Goal: Check status: Check status

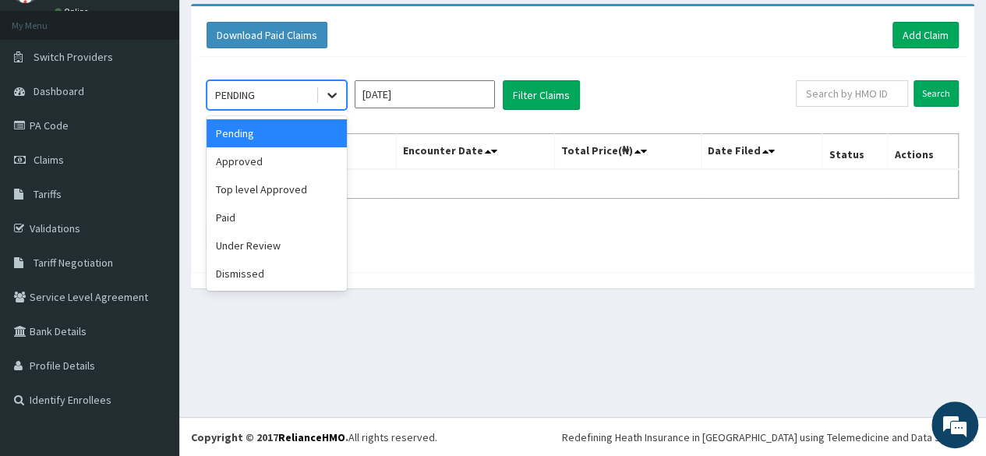
drag, startPoint x: 0, startPoint y: 0, endPoint x: 330, endPoint y: 87, distance: 340.9
click at [330, 96] on icon at bounding box center [332, 95] width 16 height 16
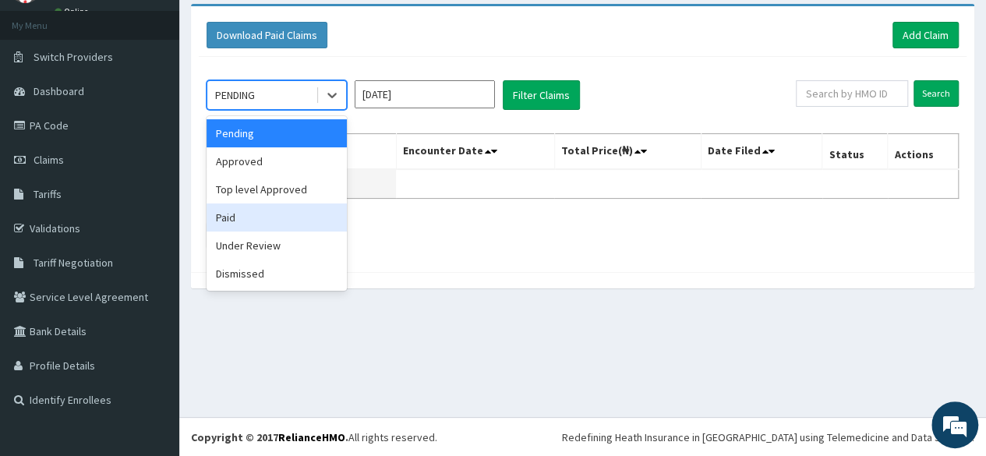
drag, startPoint x: 291, startPoint y: 227, endPoint x: 390, endPoint y: 174, distance: 112.2
click at [290, 226] on div "Paid" at bounding box center [276, 217] width 140 height 28
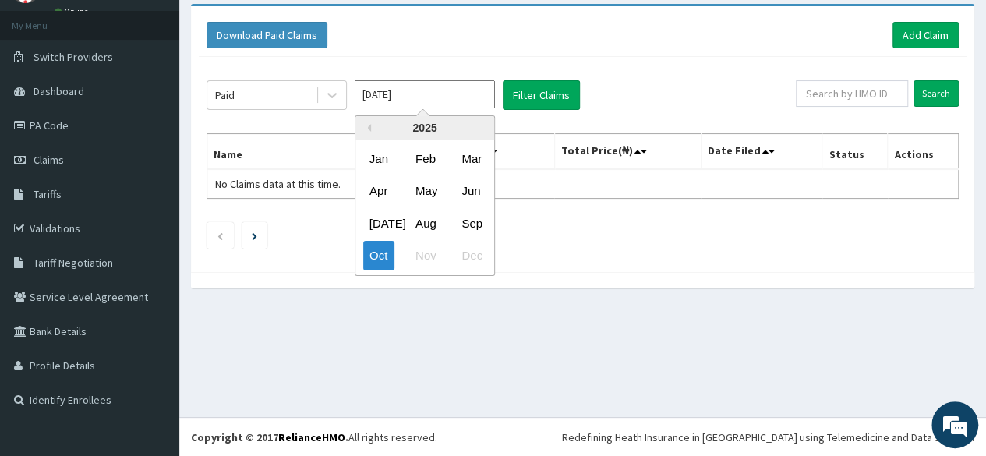
click at [460, 96] on input "[DATE]" at bounding box center [424, 94] width 140 height 28
click at [457, 224] on div "Sep" at bounding box center [470, 223] width 31 height 29
type input "[DATE]"
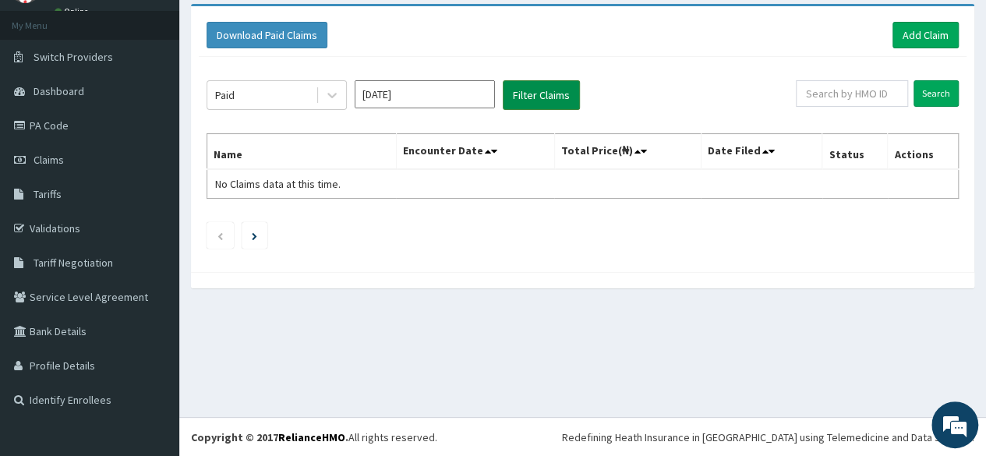
click at [534, 91] on button "Filter Claims" at bounding box center [541, 95] width 77 height 30
click at [536, 89] on button "Filter Claims" at bounding box center [541, 95] width 77 height 30
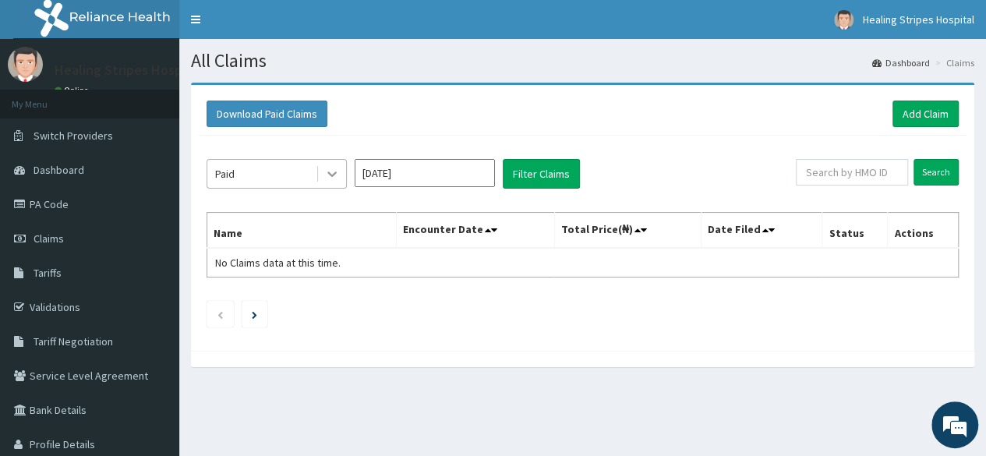
click at [338, 172] on icon at bounding box center [332, 174] width 16 height 16
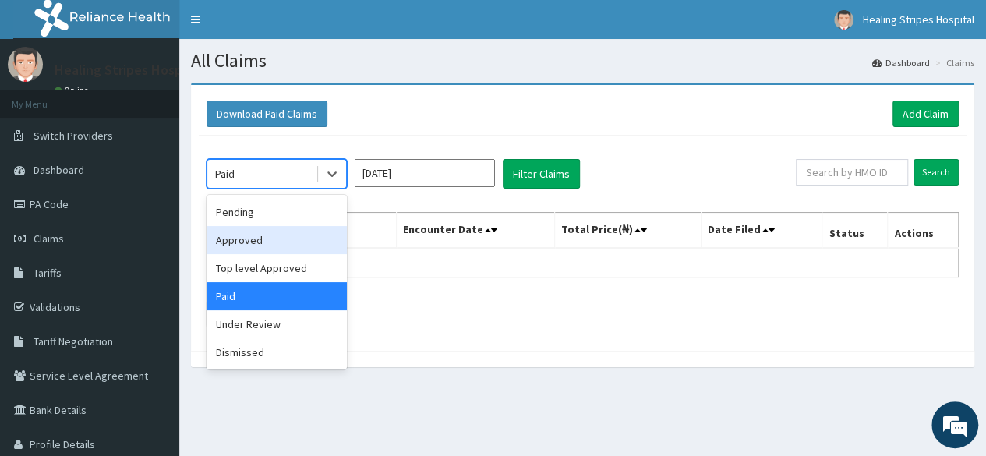
click at [280, 238] on div "Approved" at bounding box center [276, 240] width 140 height 28
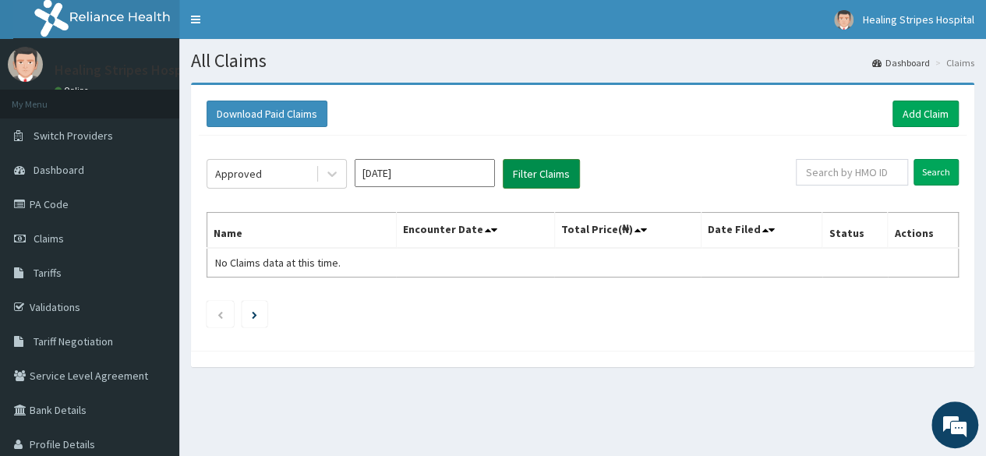
click at [524, 172] on button "Filter Claims" at bounding box center [541, 174] width 77 height 30
click at [75, 174] on span "Dashboard" at bounding box center [59, 170] width 51 height 14
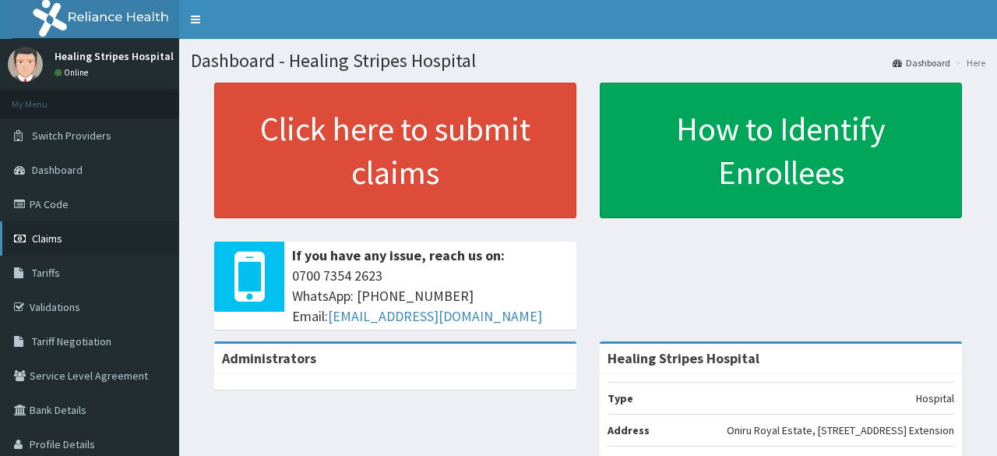
click at [55, 244] on span "Claims" at bounding box center [47, 238] width 30 height 14
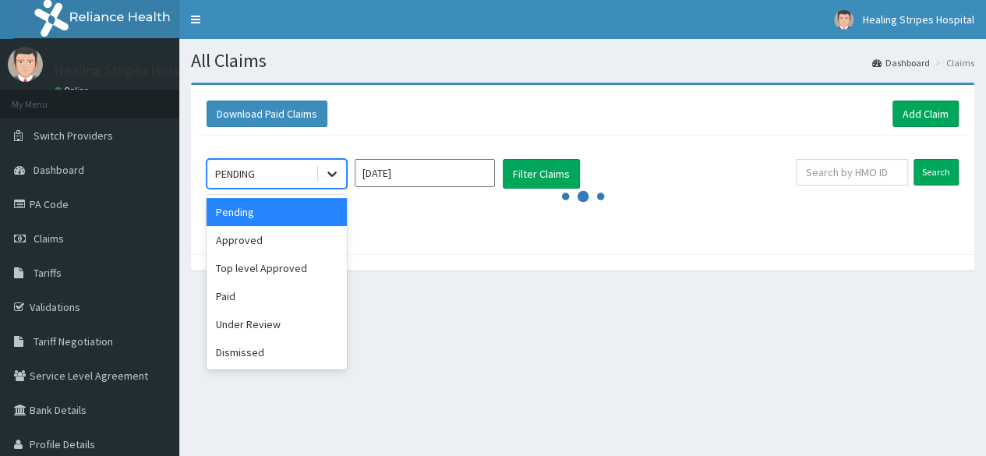
click at [328, 172] on icon at bounding box center [332, 174] width 16 height 16
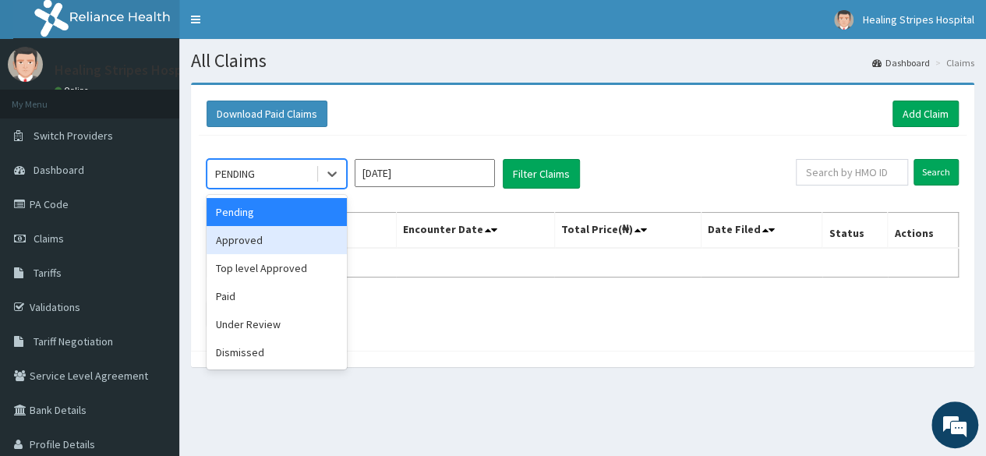
click at [295, 249] on div "Approved" at bounding box center [276, 240] width 140 height 28
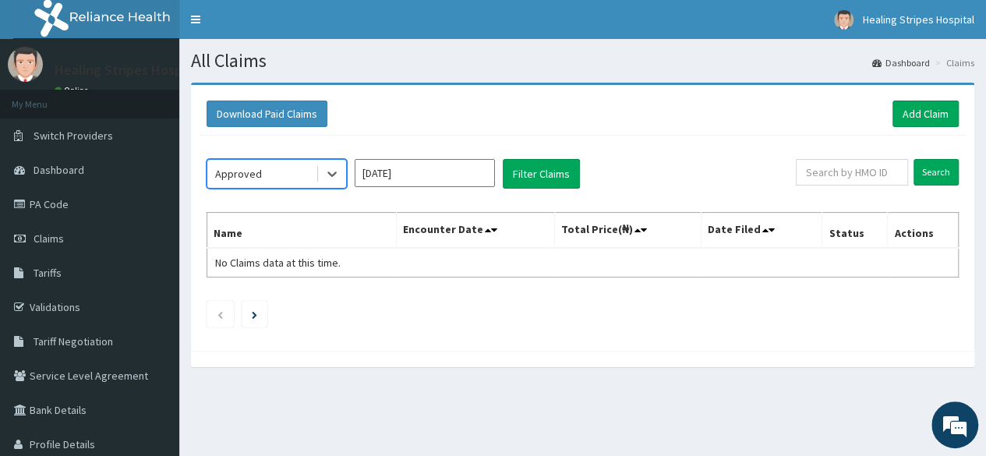
click at [457, 177] on input "[DATE]" at bounding box center [424, 173] width 140 height 28
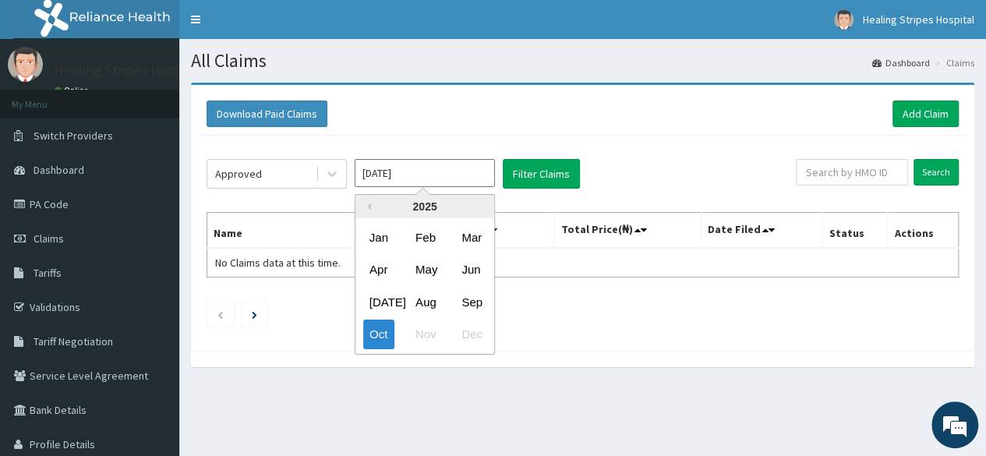
drag, startPoint x: 479, startPoint y: 306, endPoint x: 480, endPoint y: 287, distance: 19.5
click at [479, 305] on div "Sep" at bounding box center [470, 301] width 31 height 29
type input "[DATE]"
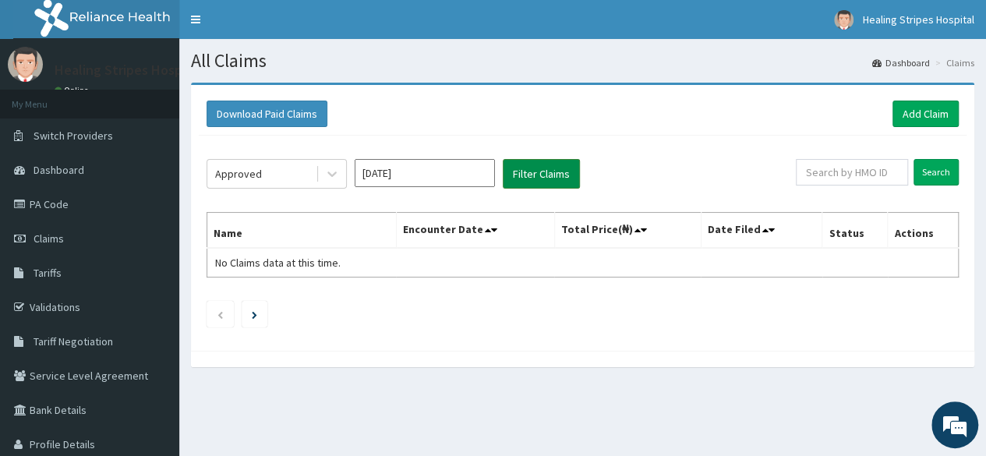
click at [539, 175] on button "Filter Claims" at bounding box center [541, 174] width 77 height 30
click at [541, 174] on button "Filter Claims" at bounding box center [541, 174] width 77 height 30
click at [548, 180] on button "Filter Claims" at bounding box center [541, 174] width 77 height 30
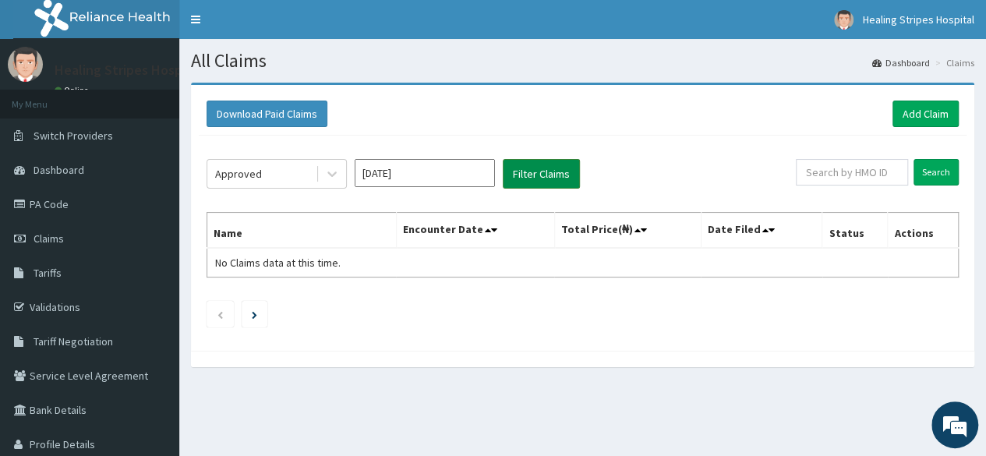
click at [547, 178] on button "Filter Claims" at bounding box center [541, 174] width 77 height 30
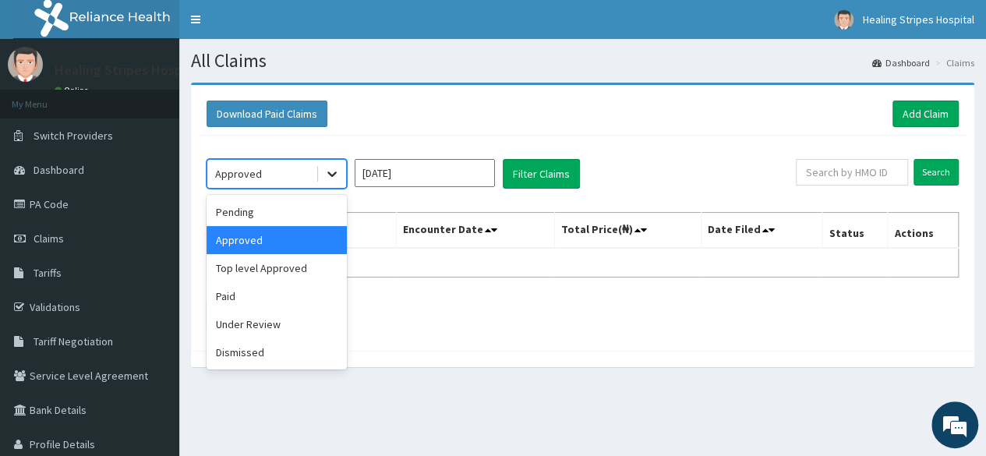
click at [333, 178] on icon at bounding box center [332, 174] width 16 height 16
click at [280, 303] on div "Paid" at bounding box center [276, 296] width 140 height 28
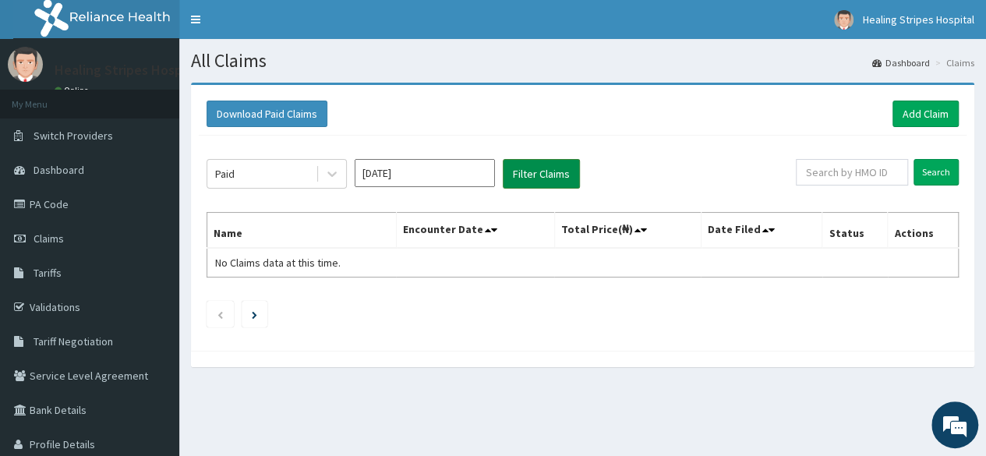
click at [547, 173] on button "Filter Claims" at bounding box center [541, 174] width 77 height 30
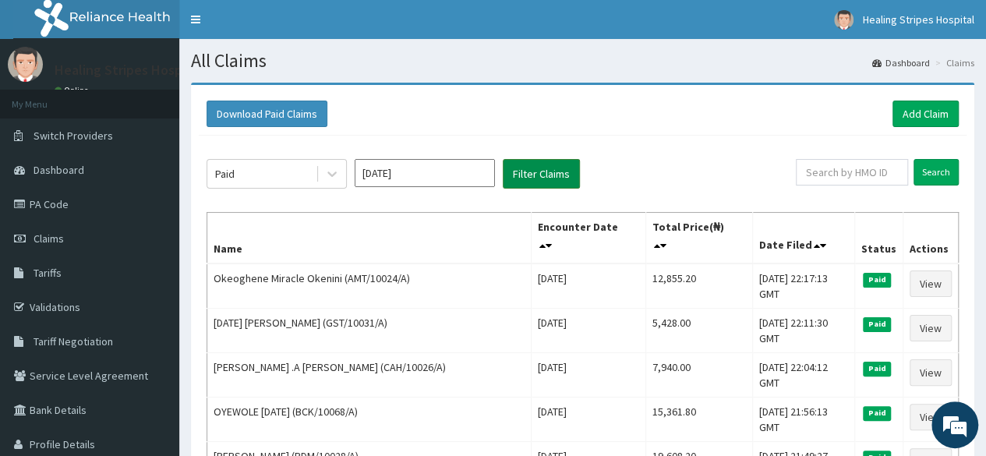
click at [547, 173] on button "Filter Claims" at bounding box center [541, 174] width 77 height 30
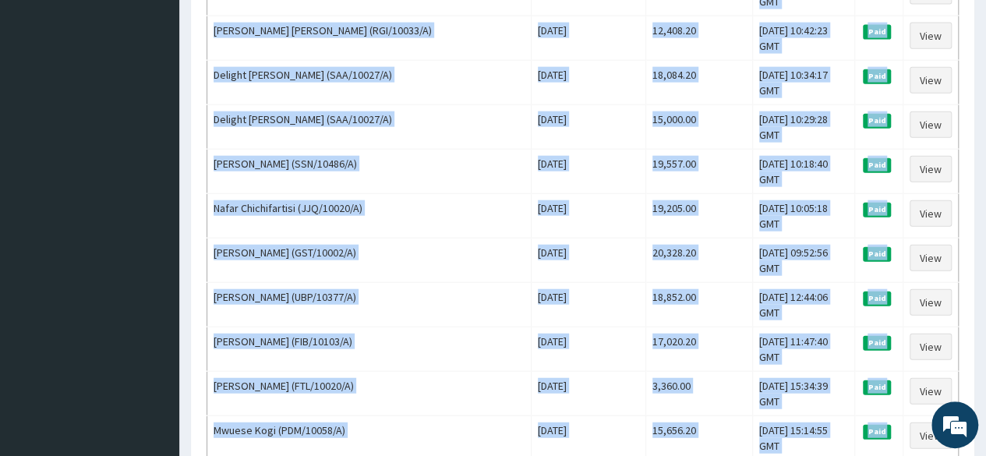
scroll to position [1896, 0]
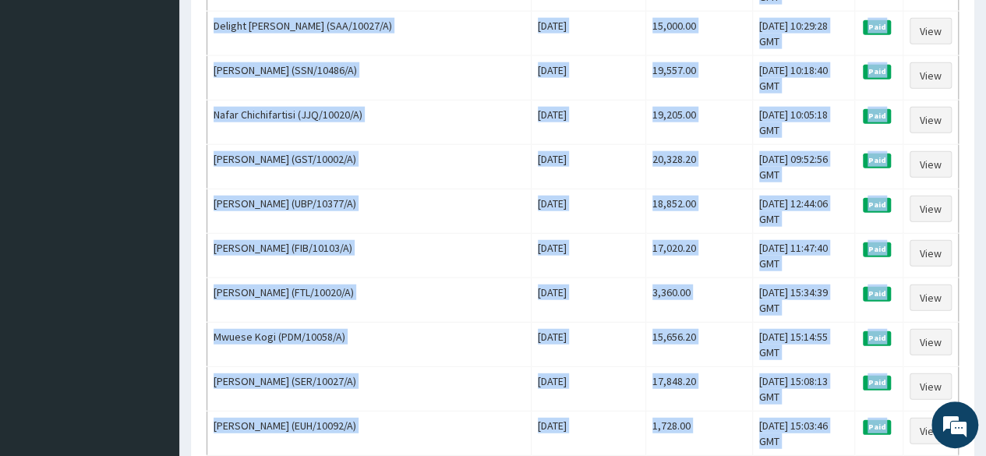
drag, startPoint x: 213, startPoint y: 182, endPoint x: 891, endPoint y: 269, distance: 683.3
copy tbody "Okeoghene Miracle Okenini (AMT/10024/A) [DATE] 12,855.20 [DATE] 22:17:13 GMT Pa…"
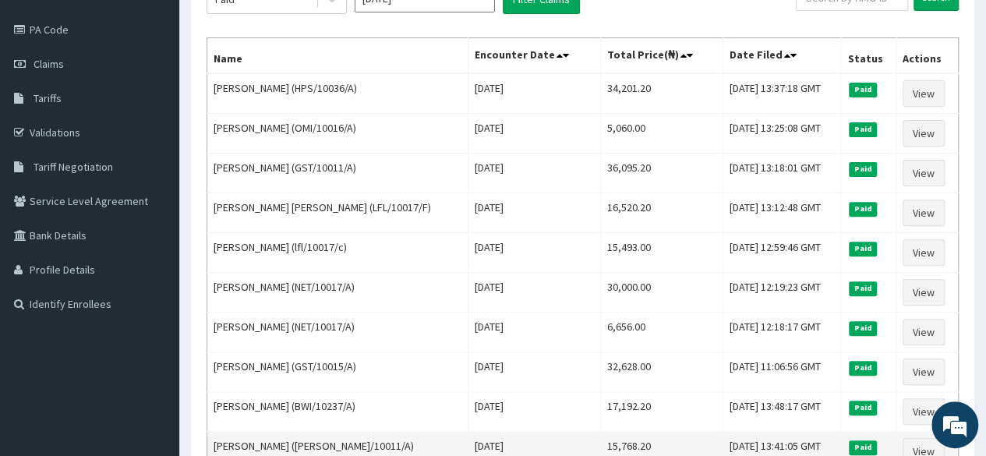
scroll to position [26, 0]
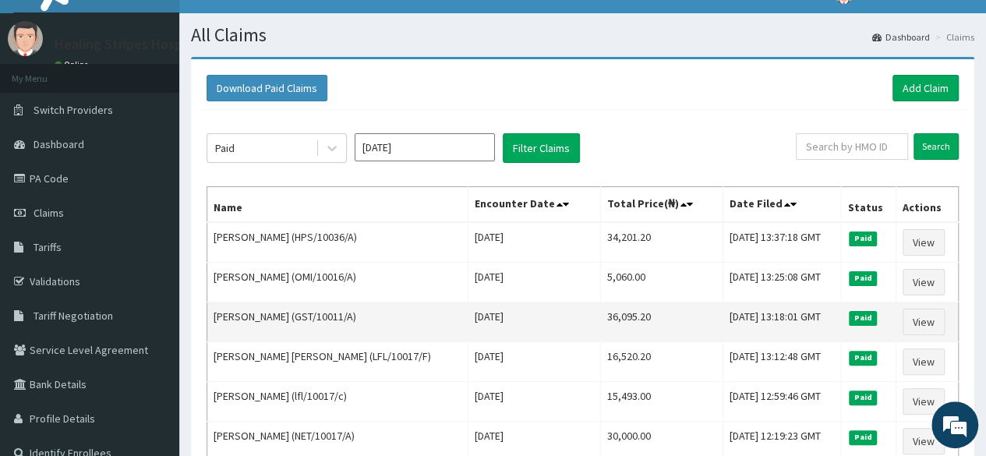
drag, startPoint x: 210, startPoint y: 238, endPoint x: 819, endPoint y: 323, distance: 614.4
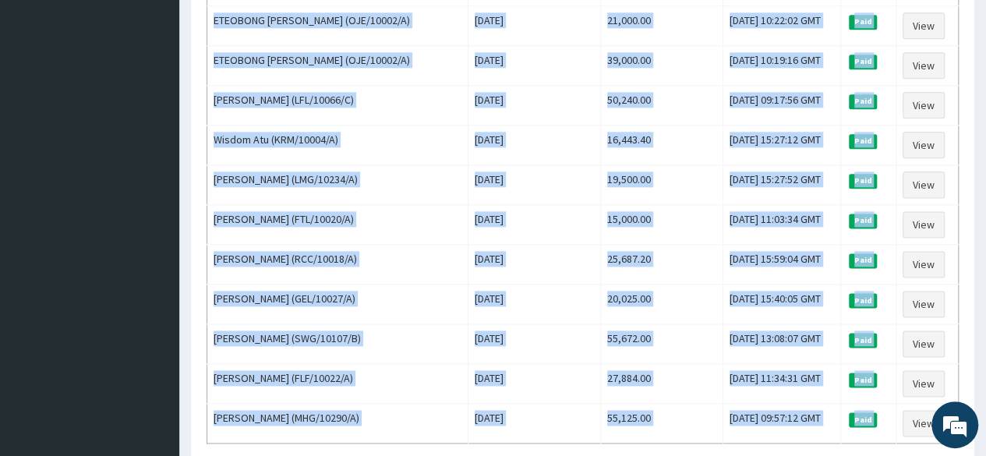
scroll to position [1039, 0]
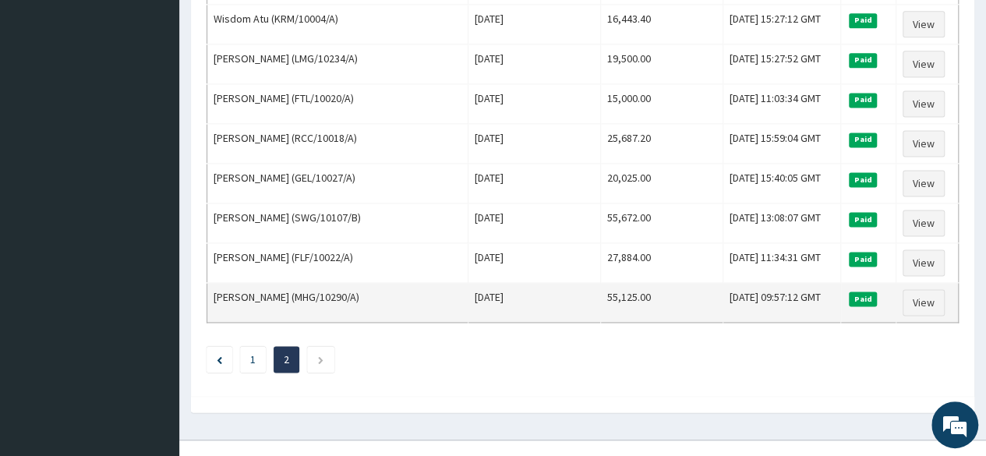
drag, startPoint x: 213, startPoint y: 237, endPoint x: 891, endPoint y: 284, distance: 679.5
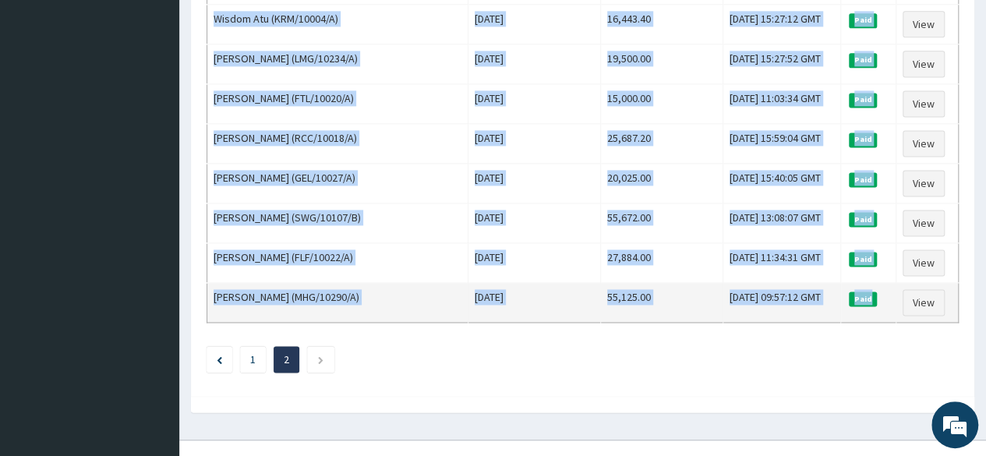
copy tbody "[PERSON_NAME] (HPS/10036/A) [DATE] 34,201.20 [DATE] 13:37:18 GMT Paid View [PER…"
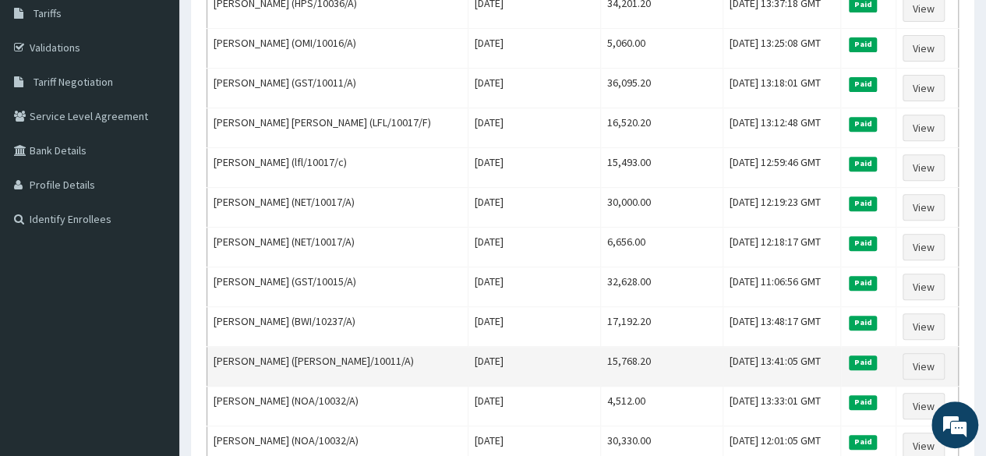
scroll to position [0, 0]
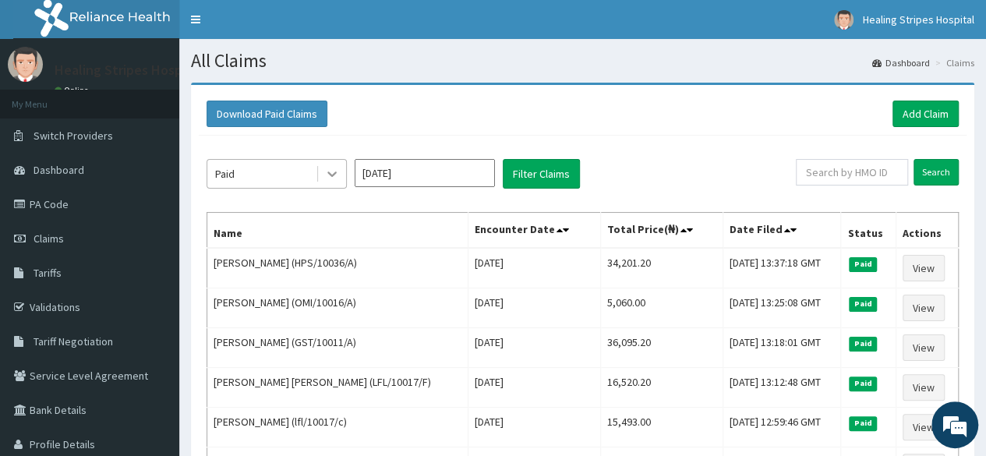
click at [326, 172] on icon at bounding box center [332, 174] width 16 height 16
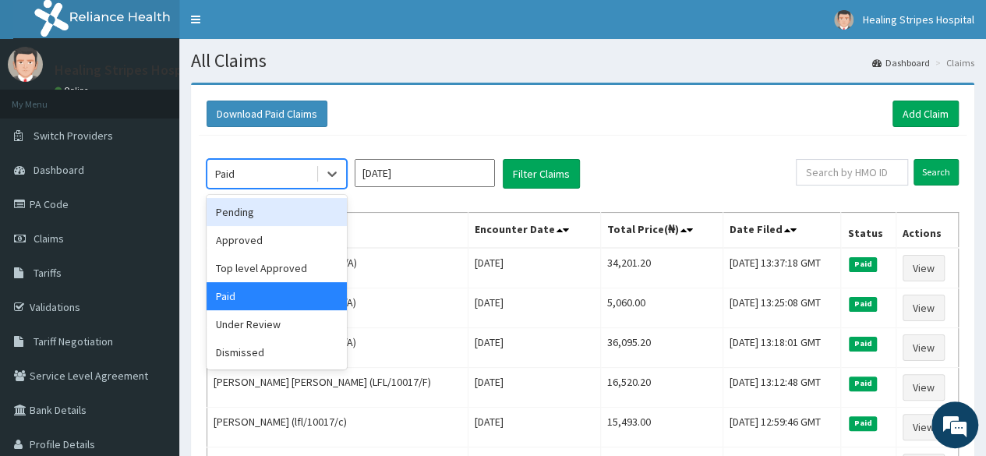
click at [275, 217] on div "Pending" at bounding box center [276, 212] width 140 height 28
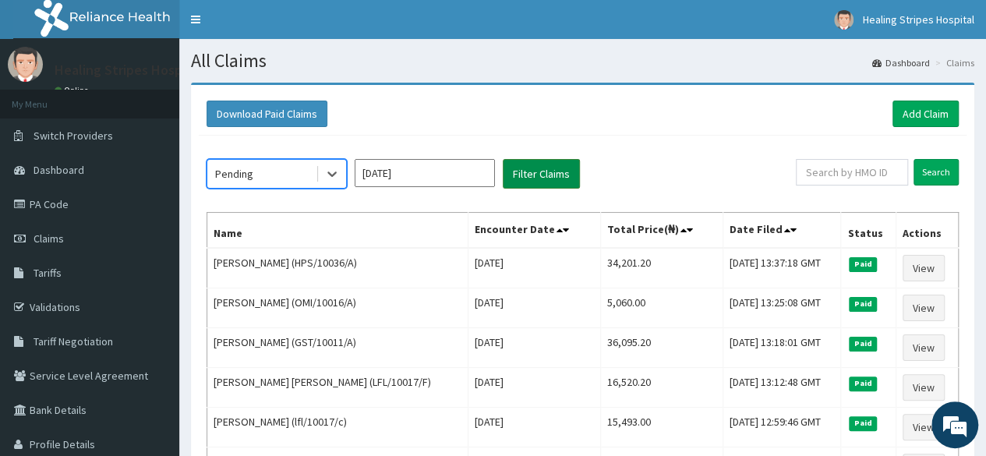
click at [545, 170] on button "Filter Claims" at bounding box center [541, 174] width 77 height 30
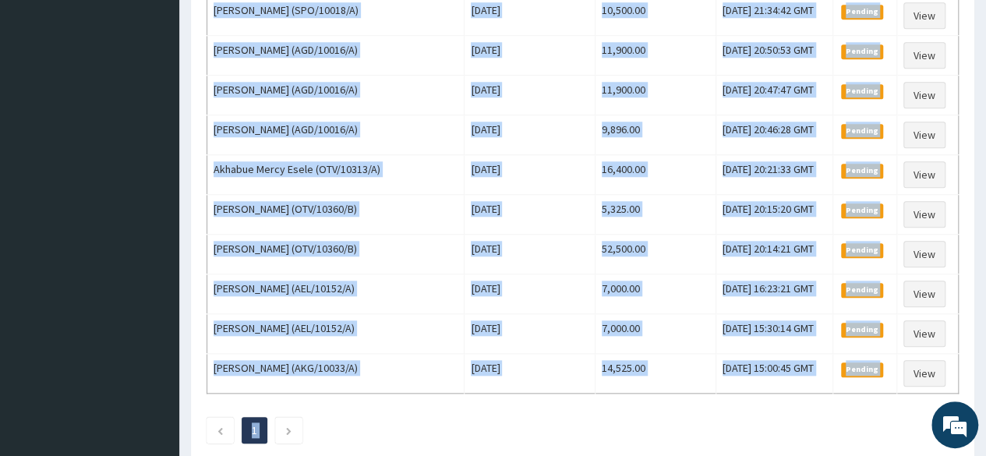
scroll to position [727, 0]
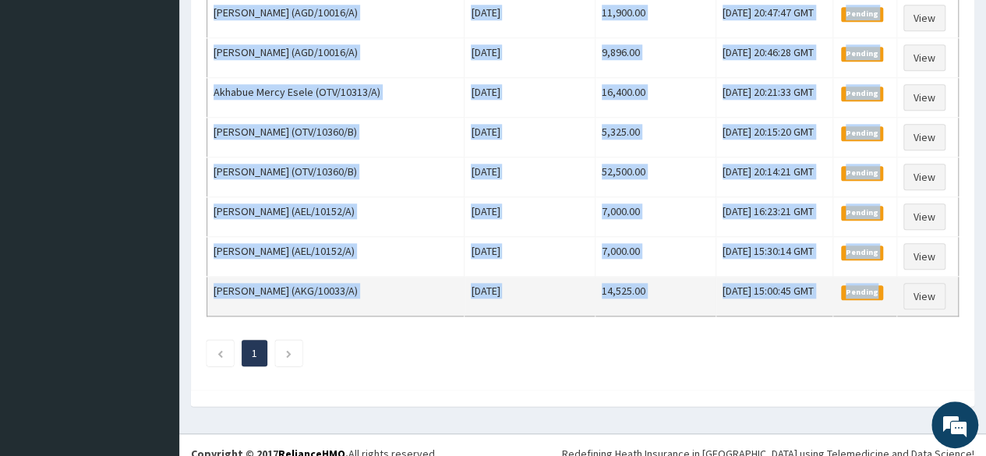
drag, startPoint x: 213, startPoint y: 185, endPoint x: 882, endPoint y: 285, distance: 675.9
copy tbody "PHEBE OPADEJI (JJQ/10014/A) [DATE] 53,406.00 [DATE] 14:29:41 GMT Pending View D…"
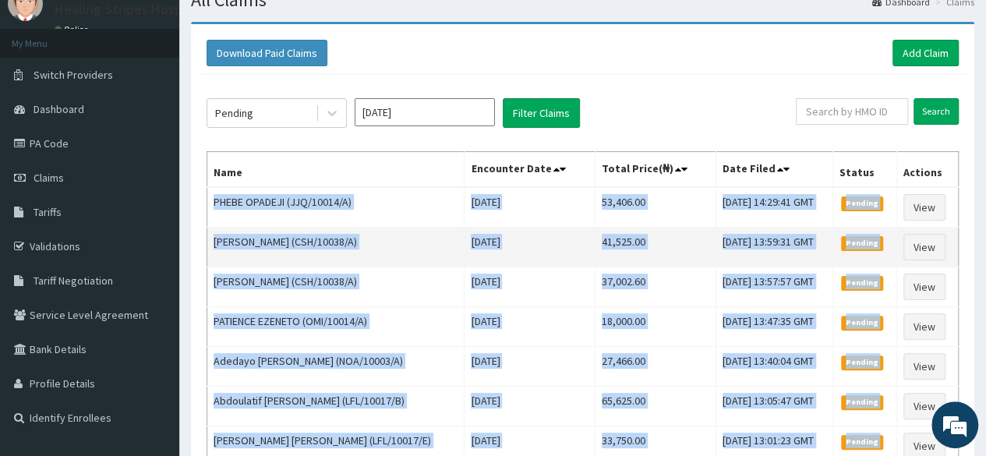
scroll to position [0, 0]
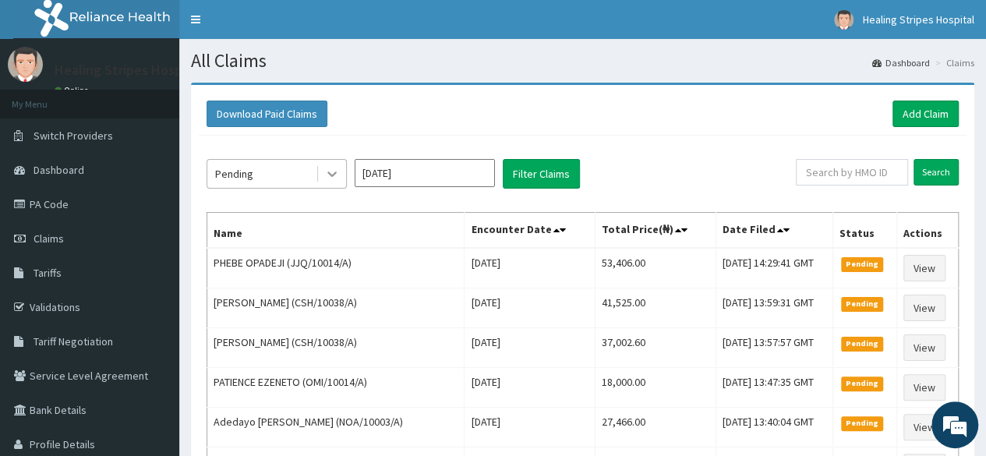
click at [337, 169] on icon at bounding box center [332, 174] width 16 height 16
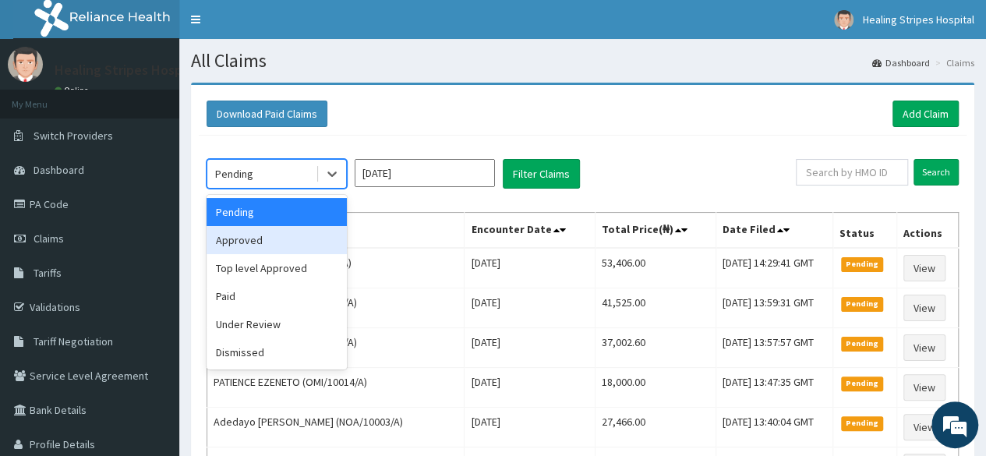
click at [285, 242] on div "Approved" at bounding box center [276, 240] width 140 height 28
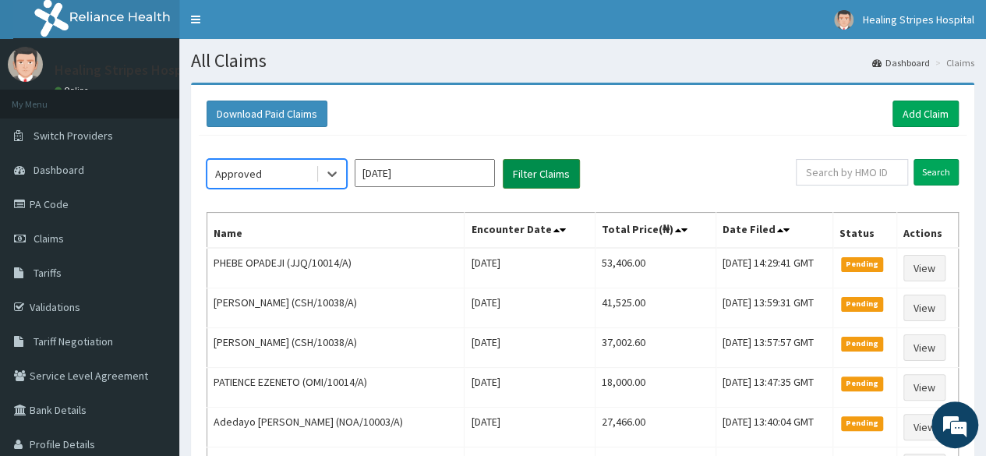
click at [524, 175] on button "Filter Claims" at bounding box center [541, 174] width 77 height 30
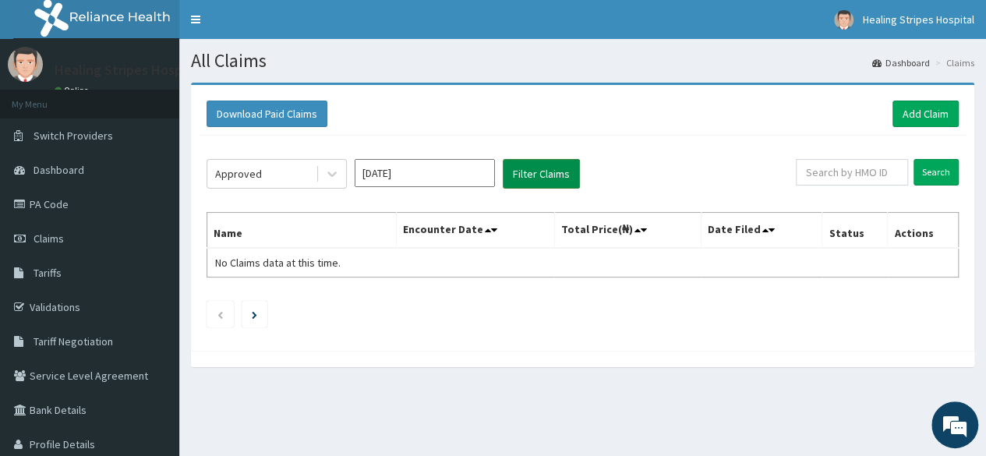
click at [525, 176] on button "Filter Claims" at bounding box center [541, 174] width 77 height 30
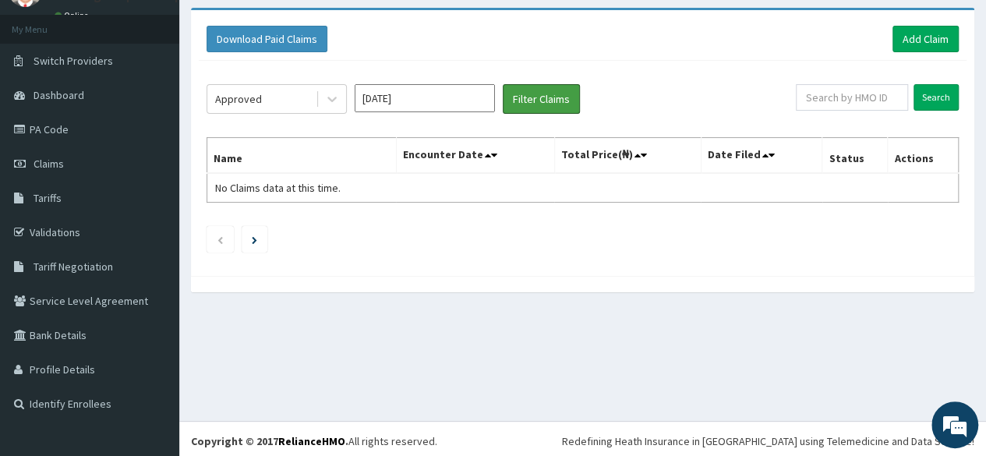
scroll to position [79, 0]
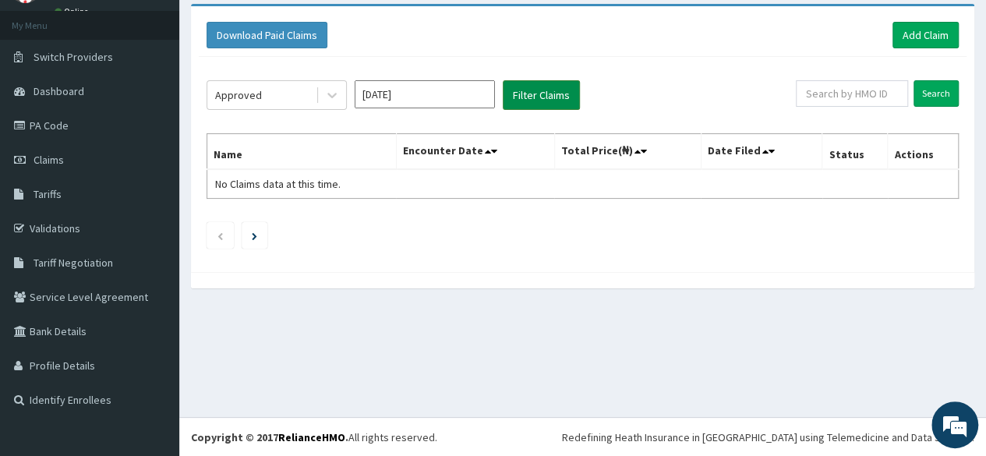
click at [535, 97] on button "Filter Claims" at bounding box center [541, 95] width 77 height 30
click at [336, 100] on icon at bounding box center [332, 95] width 16 height 16
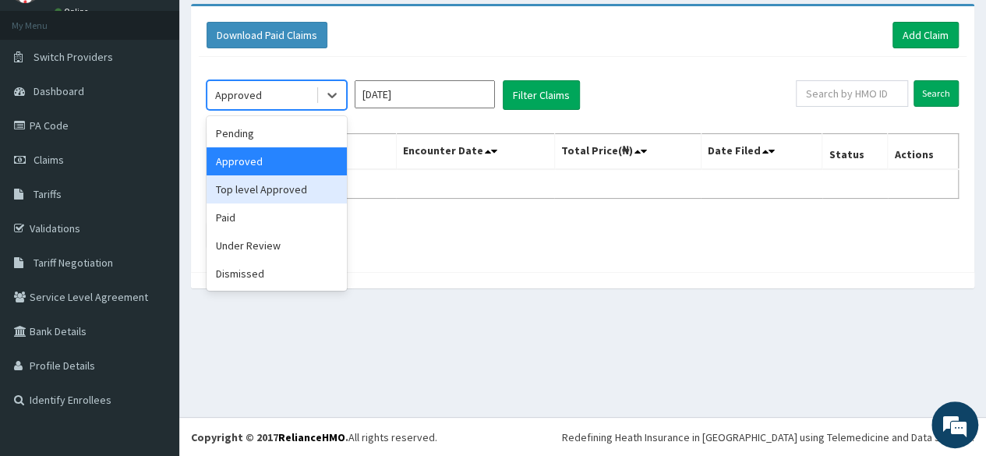
click at [305, 187] on div "Top level Approved" at bounding box center [276, 189] width 140 height 28
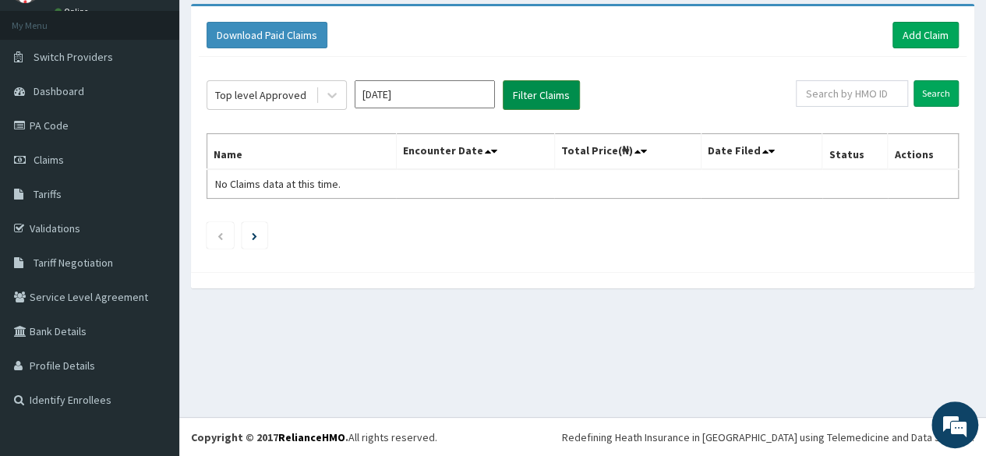
click at [520, 94] on button "Filter Claims" at bounding box center [541, 95] width 77 height 30
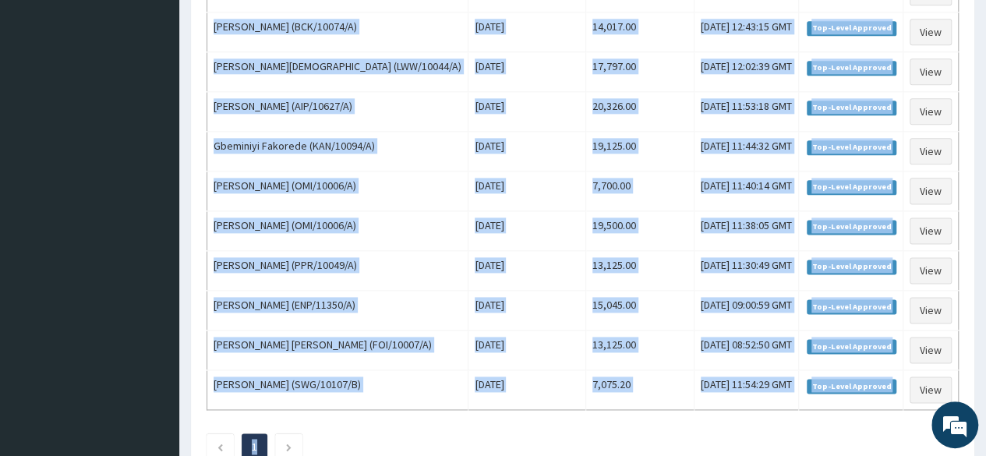
scroll to position [1000, 0]
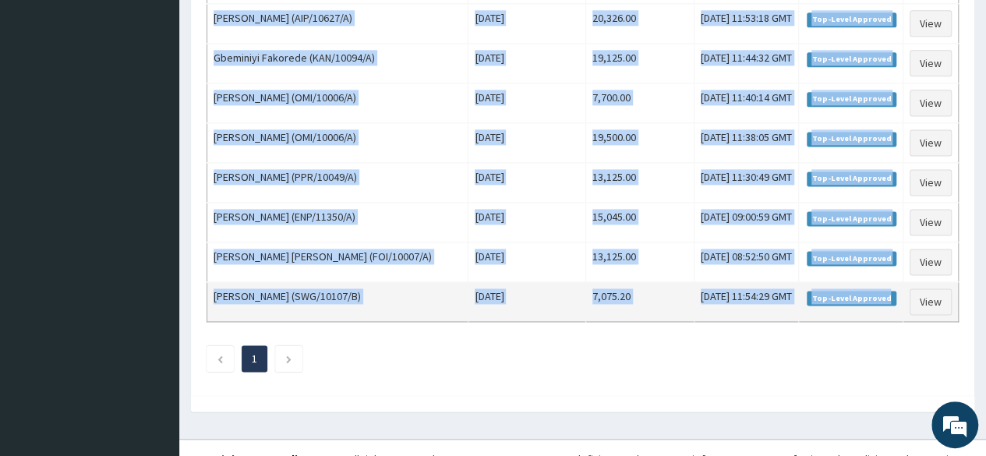
drag, startPoint x: 214, startPoint y: 182, endPoint x: 894, endPoint y: 273, distance: 686.4
copy tbody "Lore Ipsum (DOL/44975/S) Ame Con 24 9739 96,266.57 Adi, 88 Eli 4596 07:53:29 SE…"
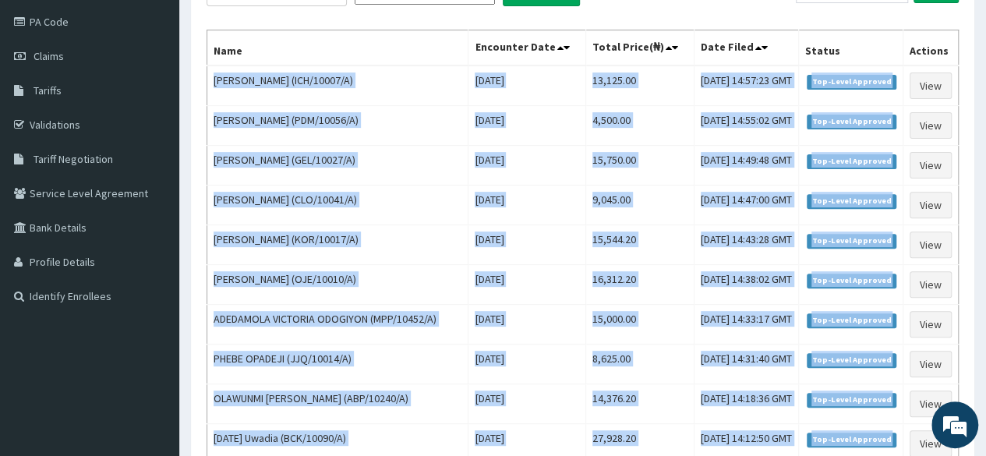
scroll to position [0, 0]
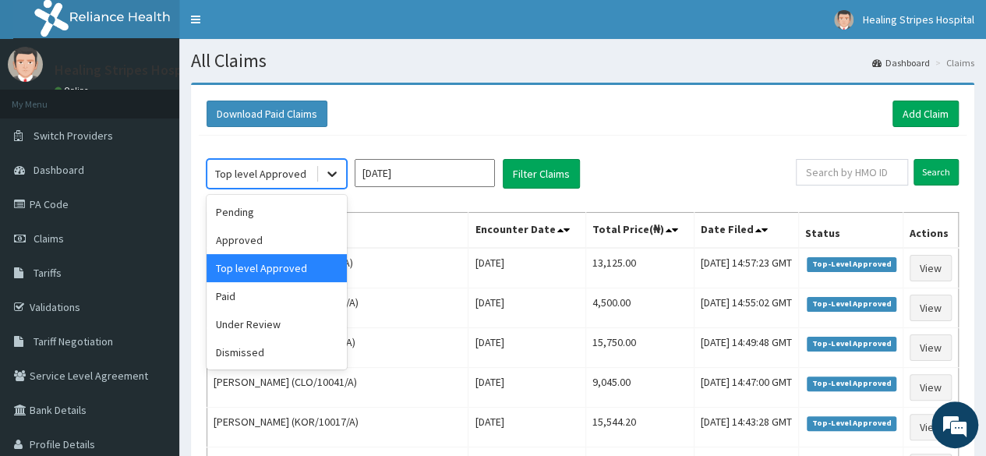
click at [333, 170] on icon at bounding box center [332, 174] width 16 height 16
click at [313, 327] on div "Under Review" at bounding box center [276, 324] width 140 height 28
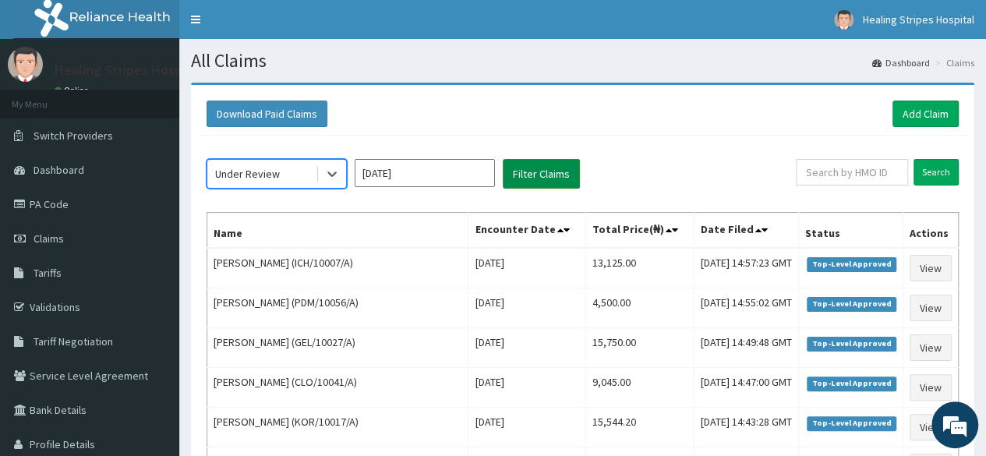
click at [529, 165] on button "Filter Claims" at bounding box center [541, 174] width 77 height 30
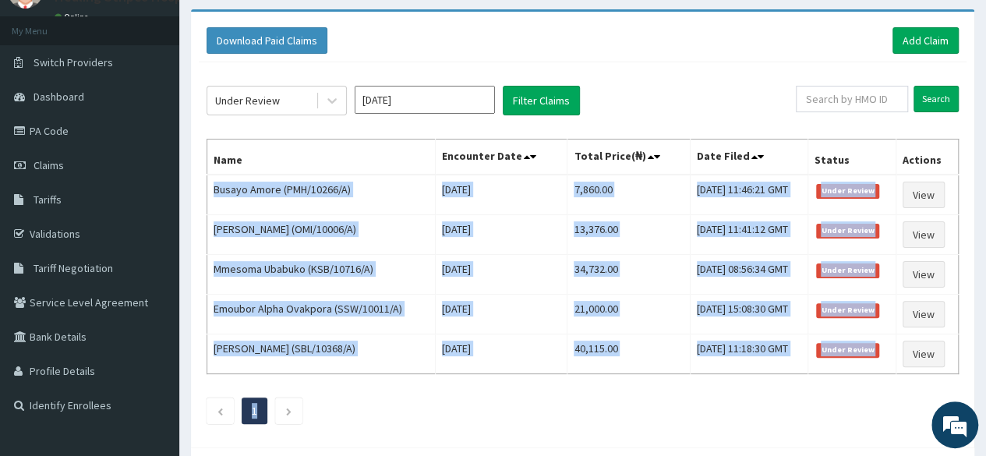
scroll to position [87, 0]
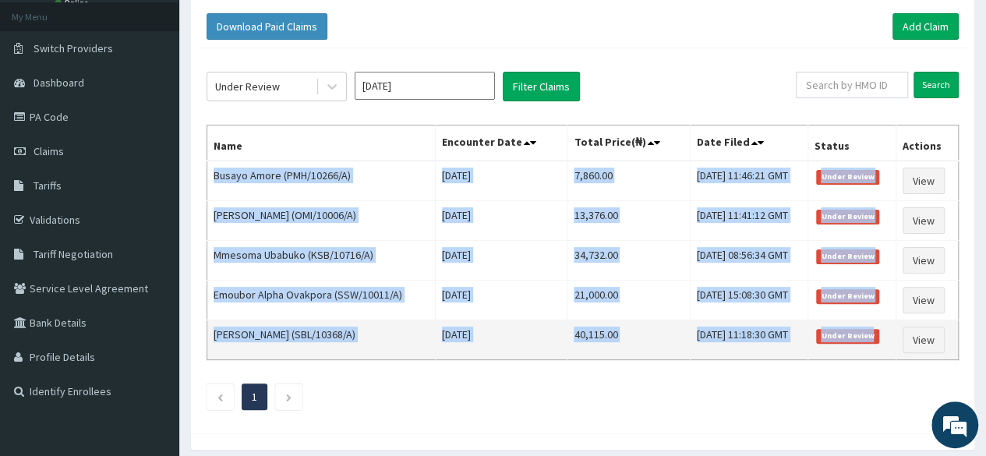
drag, startPoint x: 212, startPoint y: 261, endPoint x: 884, endPoint y: 333, distance: 675.5
click at [884, 333] on tbody "Busayo Amore (PMH/10266/A) [DATE] 7,860.00 [DATE] 11:46:21 GMT Under Review Vie…" at bounding box center [582, 259] width 751 height 199
copy tbody "Busayo Amore (PMH/10266/A) [DATE] 7,860.00 [DATE] 11:46:21 GMT Under Review Vie…"
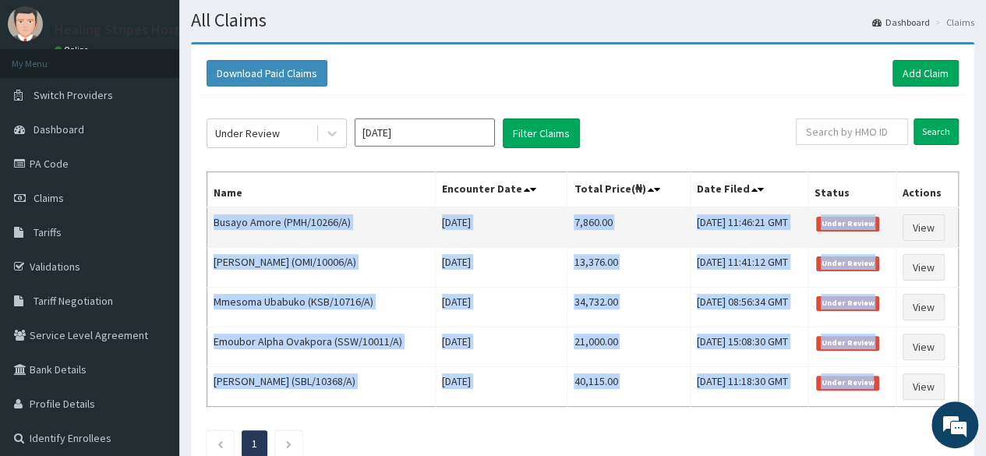
scroll to position [0, 0]
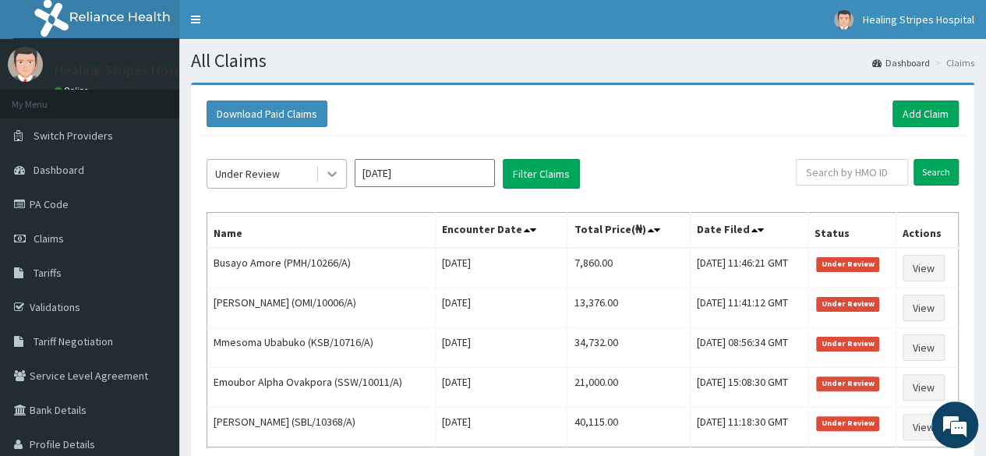
click at [337, 172] on icon at bounding box center [332, 174] width 16 height 16
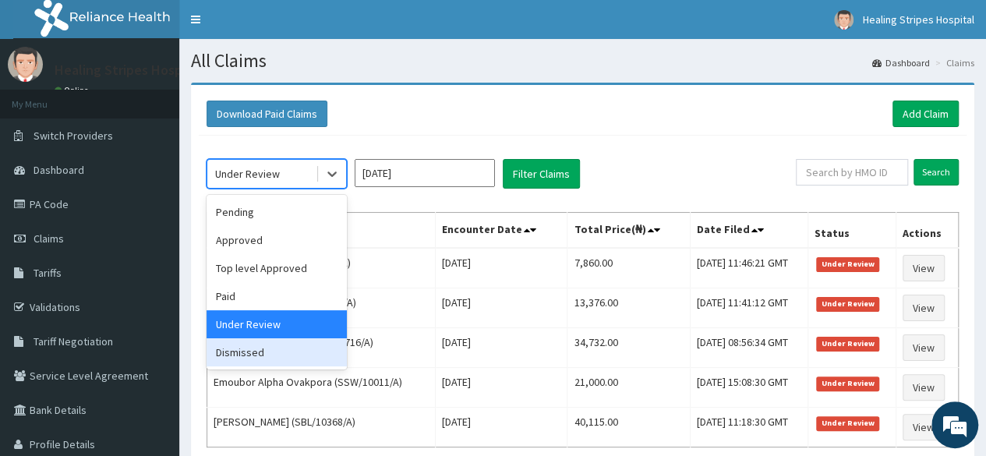
click at [295, 353] on div "Dismissed" at bounding box center [276, 352] width 140 height 28
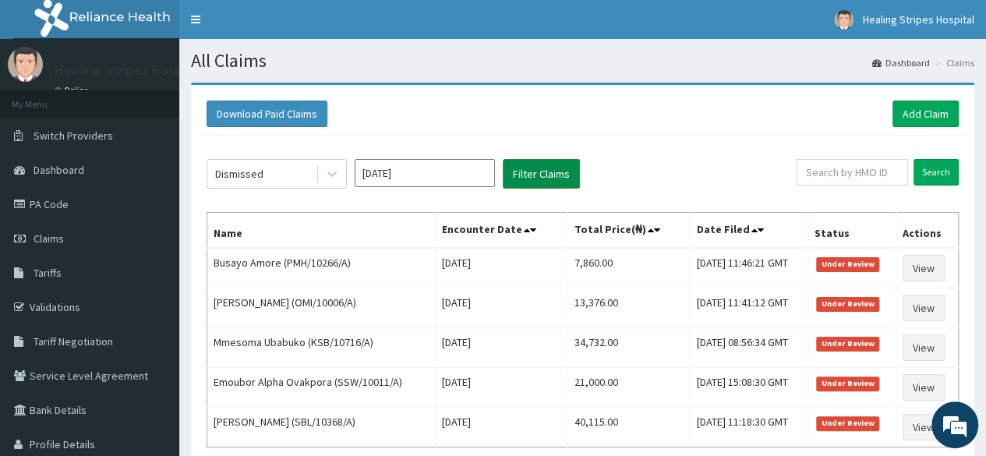
click at [550, 170] on button "Filter Claims" at bounding box center [541, 174] width 77 height 30
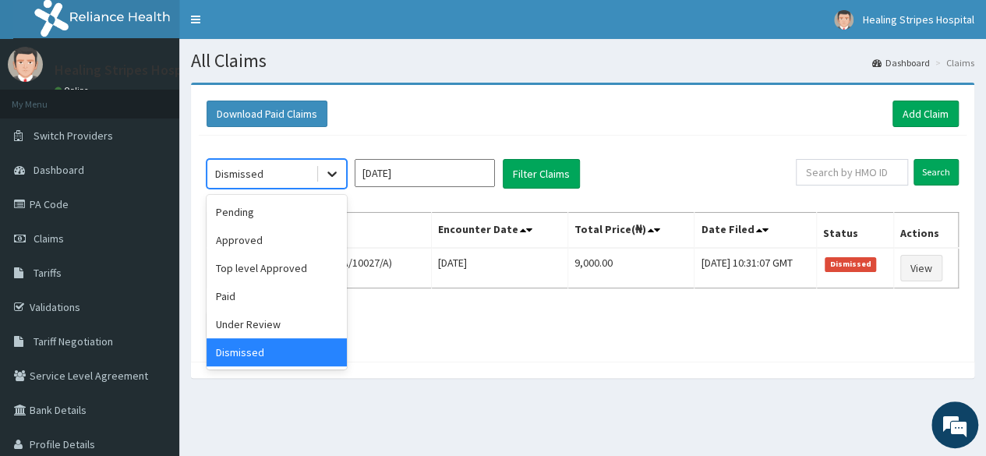
click at [326, 175] on icon at bounding box center [332, 174] width 16 height 16
click at [260, 297] on div "Paid" at bounding box center [276, 296] width 140 height 28
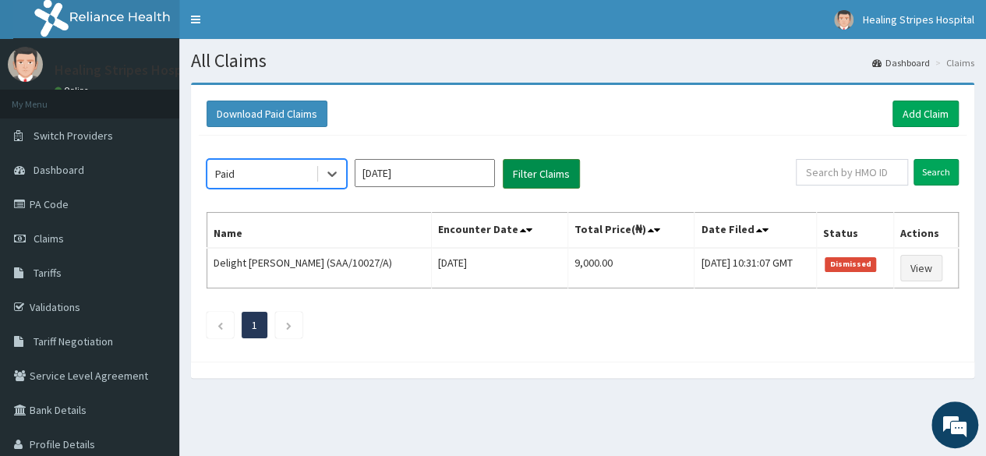
click at [522, 169] on button "Filter Claims" at bounding box center [541, 174] width 77 height 30
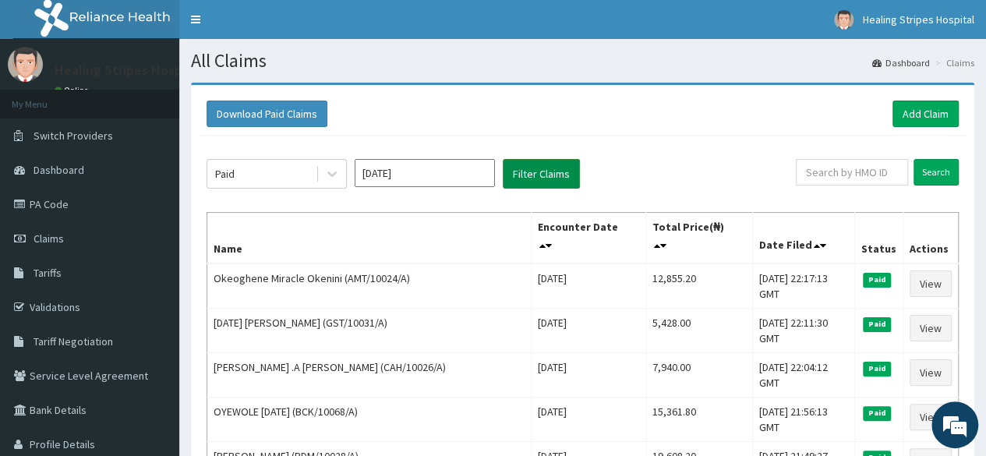
click at [522, 169] on button "Filter Claims" at bounding box center [541, 174] width 77 height 30
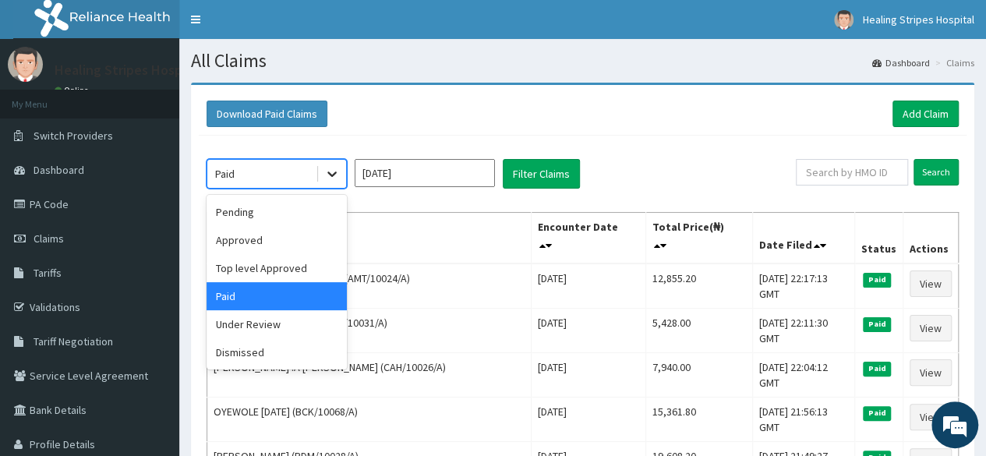
click at [341, 168] on div at bounding box center [332, 174] width 28 height 28
drag, startPoint x: 282, startPoint y: 239, endPoint x: 402, endPoint y: 192, distance: 128.8
click at [286, 239] on div "Approved" at bounding box center [276, 240] width 140 height 28
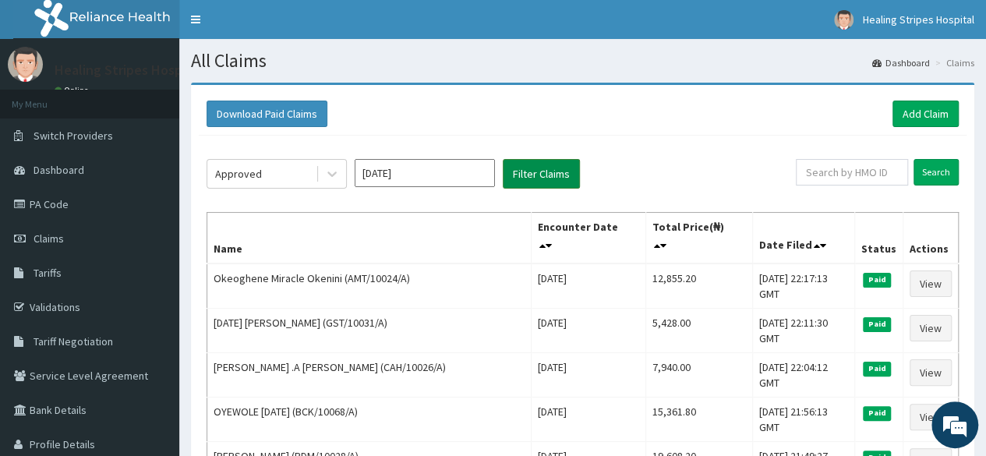
click at [534, 171] on button "Filter Claims" at bounding box center [541, 174] width 77 height 30
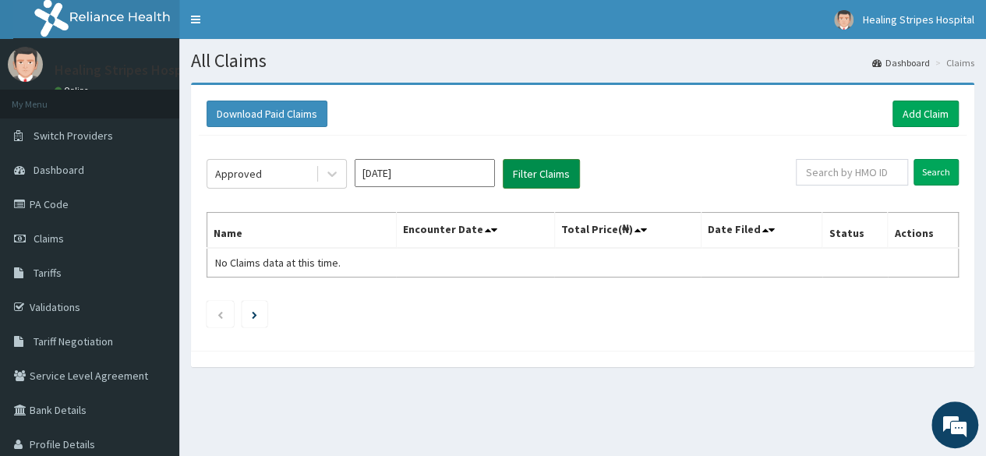
click at [531, 160] on button "Filter Claims" at bounding box center [541, 174] width 77 height 30
click at [538, 178] on button "Filter Claims" at bounding box center [541, 174] width 77 height 30
